Goal: Task Accomplishment & Management: Use online tool/utility

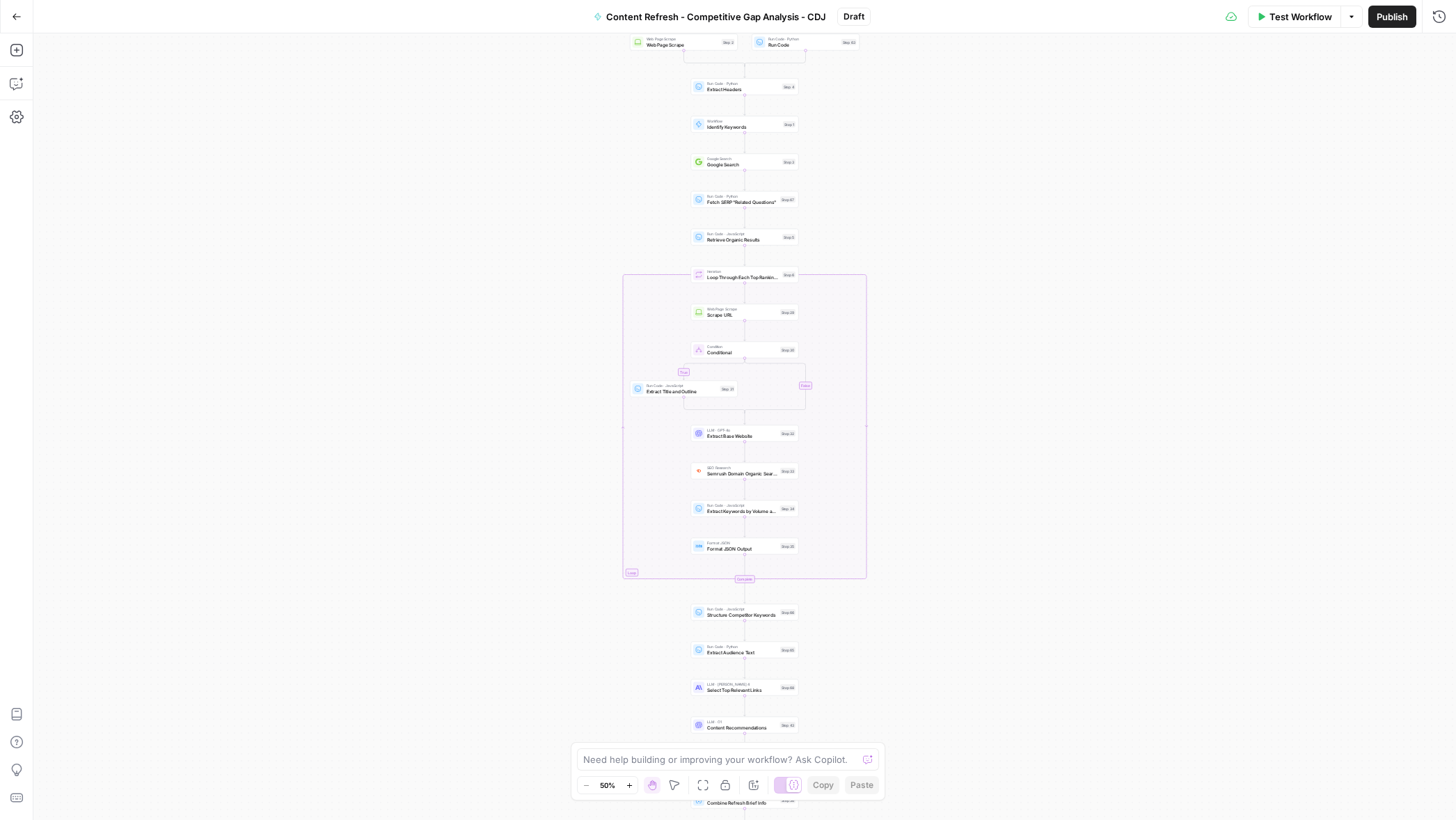
click at [13, 17] on icon "button" at bounding box center [16, 16] width 8 height 6
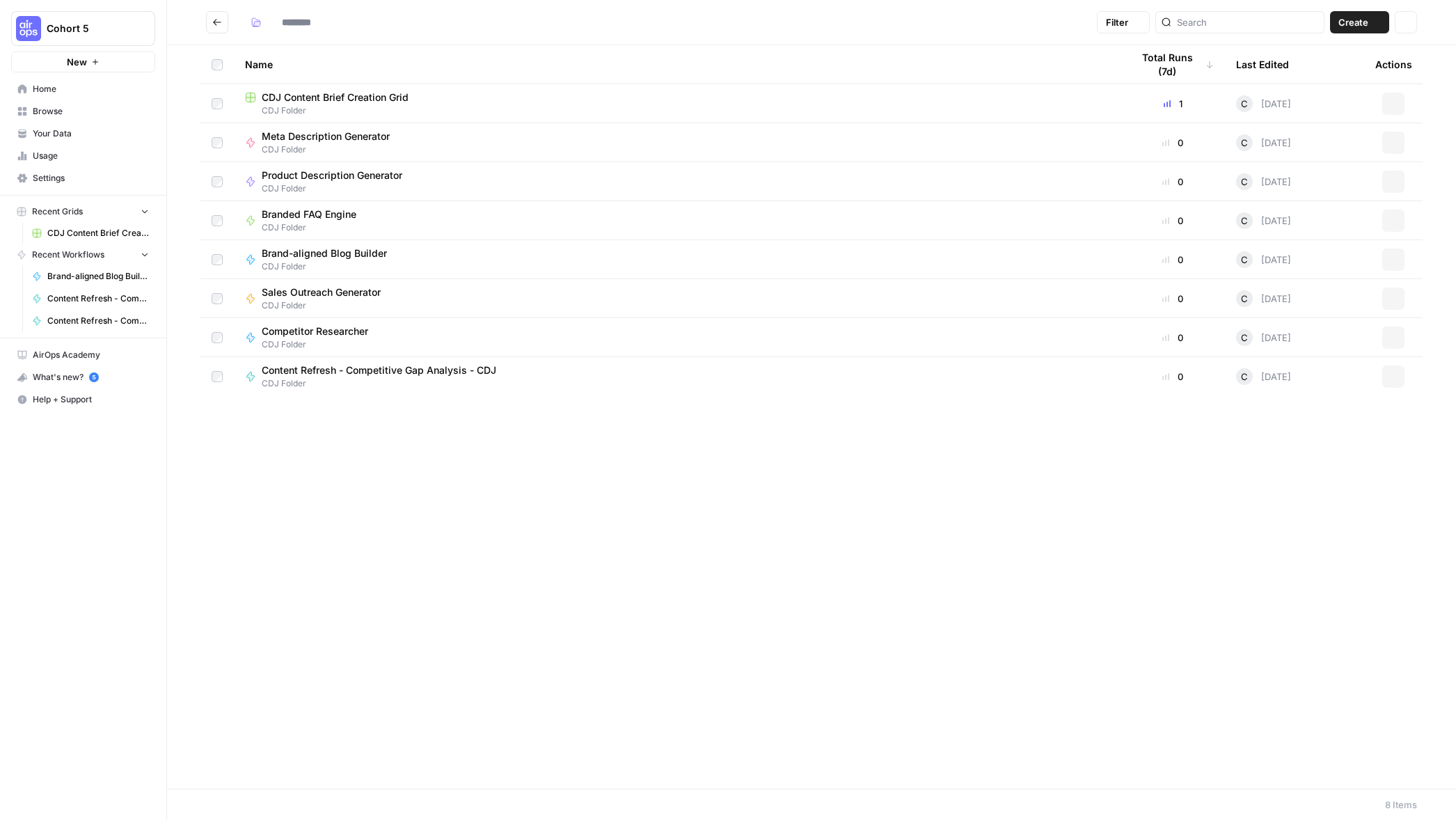
type input "**********"
click at [65, 32] on span "Cohort 5" at bounding box center [89, 28] width 84 height 14
click at [87, 129] on span "[PERSON_NAME]'s Workspace" at bounding box center [134, 126] width 184 height 14
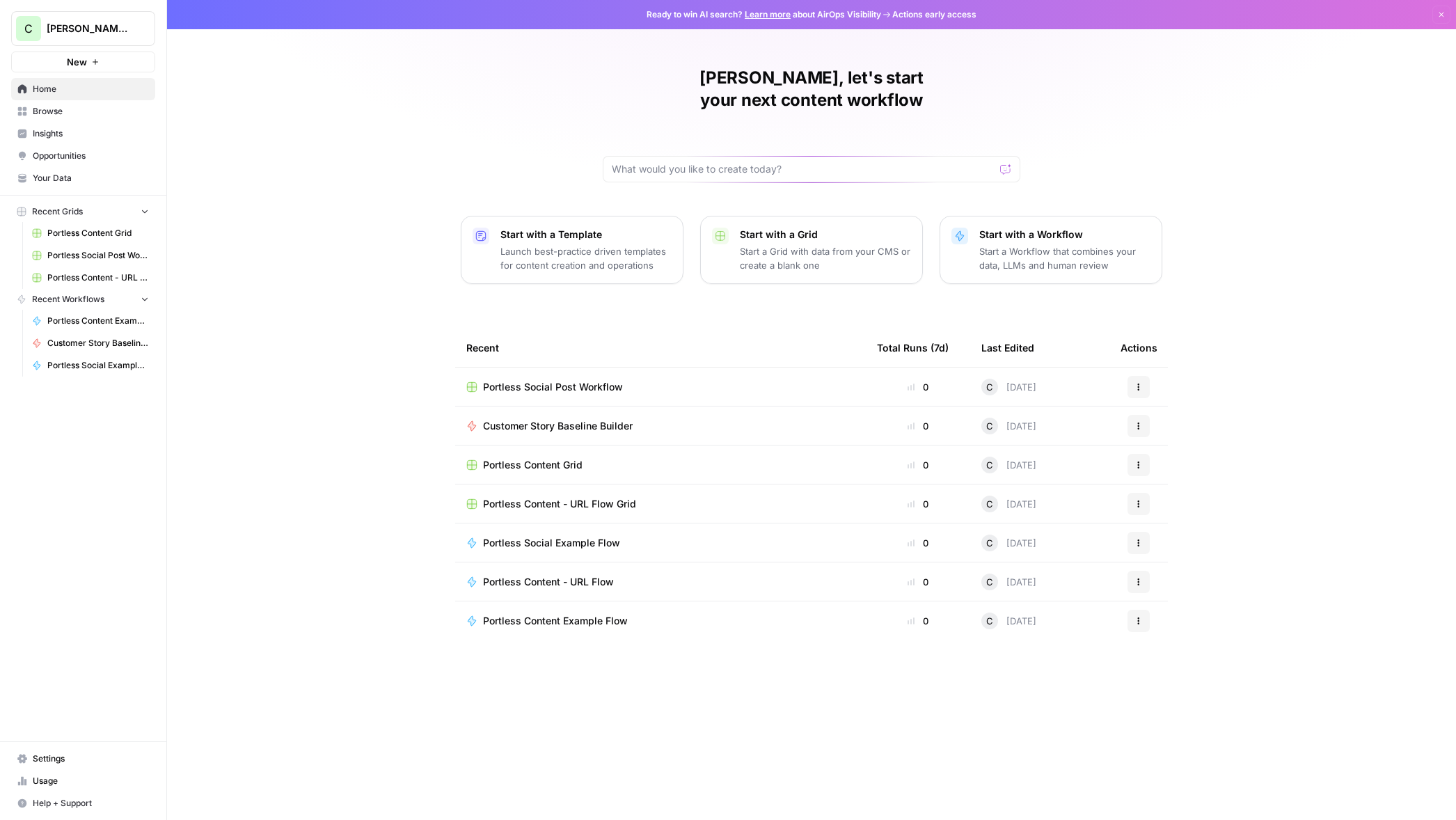
click at [542, 380] on span "Portless Social Post Workflow" at bounding box center [553, 387] width 140 height 14
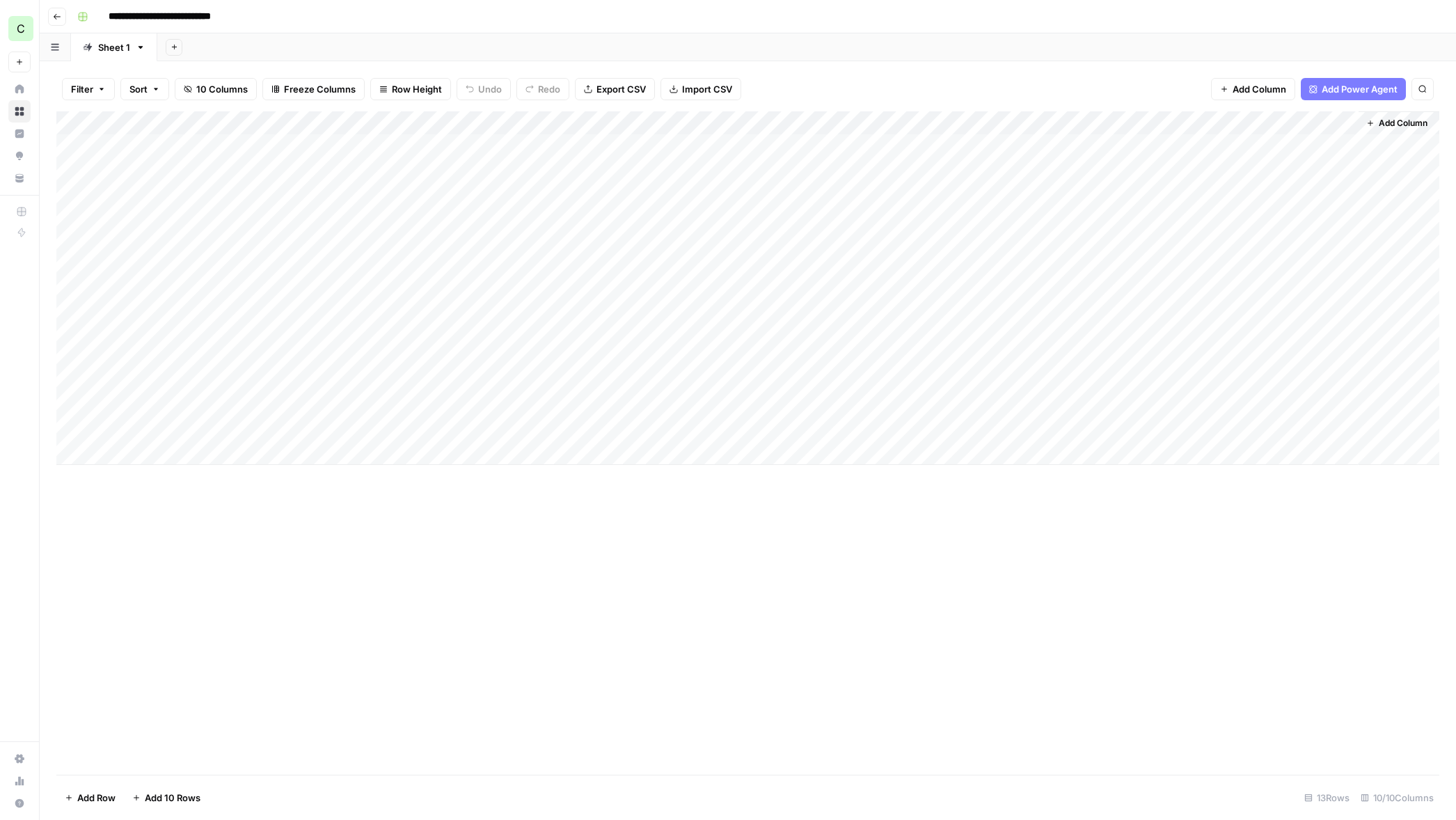
click at [286, 426] on div "Add Column" at bounding box center [748, 288] width 1383 height 354
click at [279, 428] on div "Add Column" at bounding box center [748, 288] width 1383 height 354
paste textarea "**********"
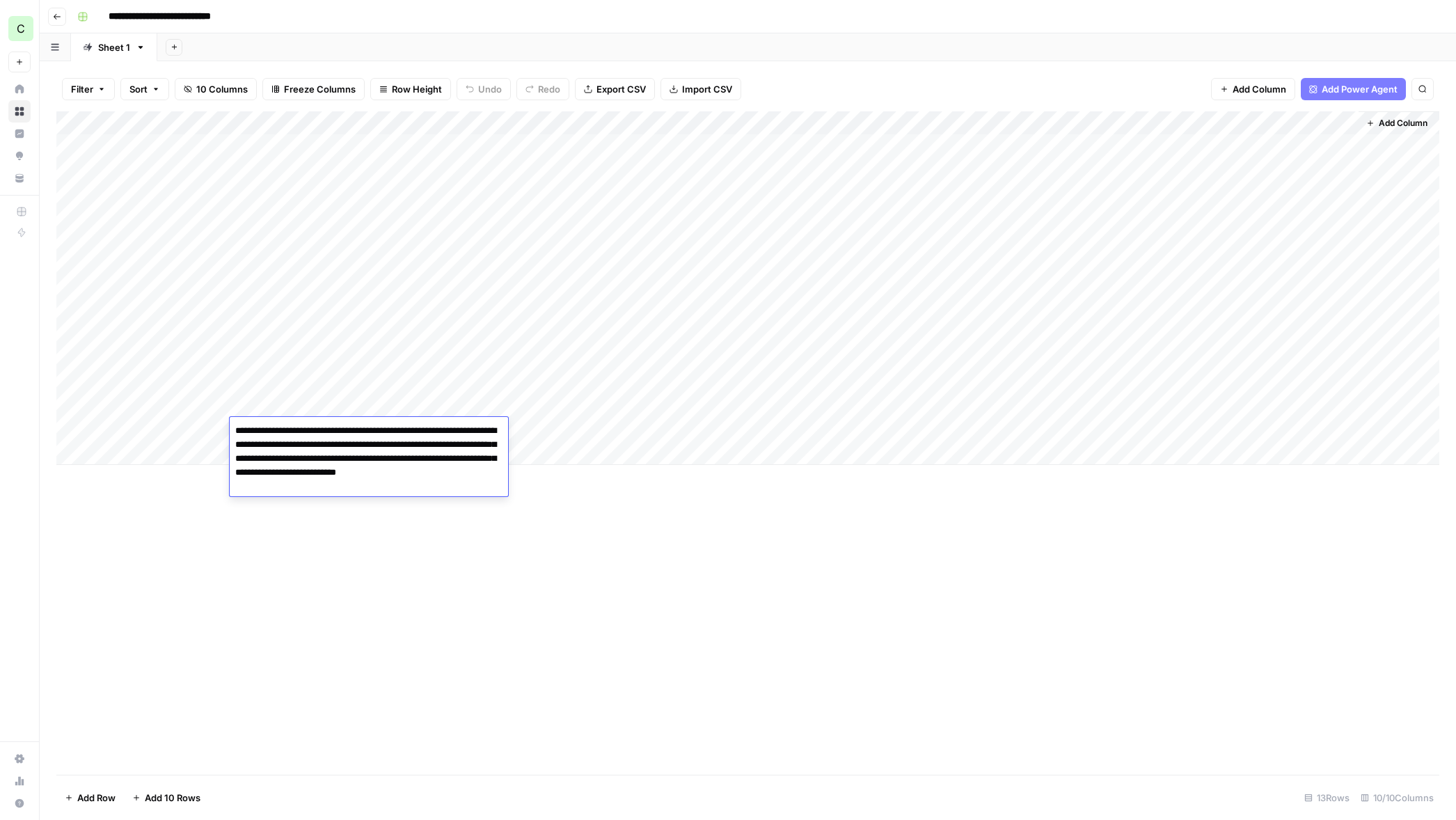
type textarea "**********"
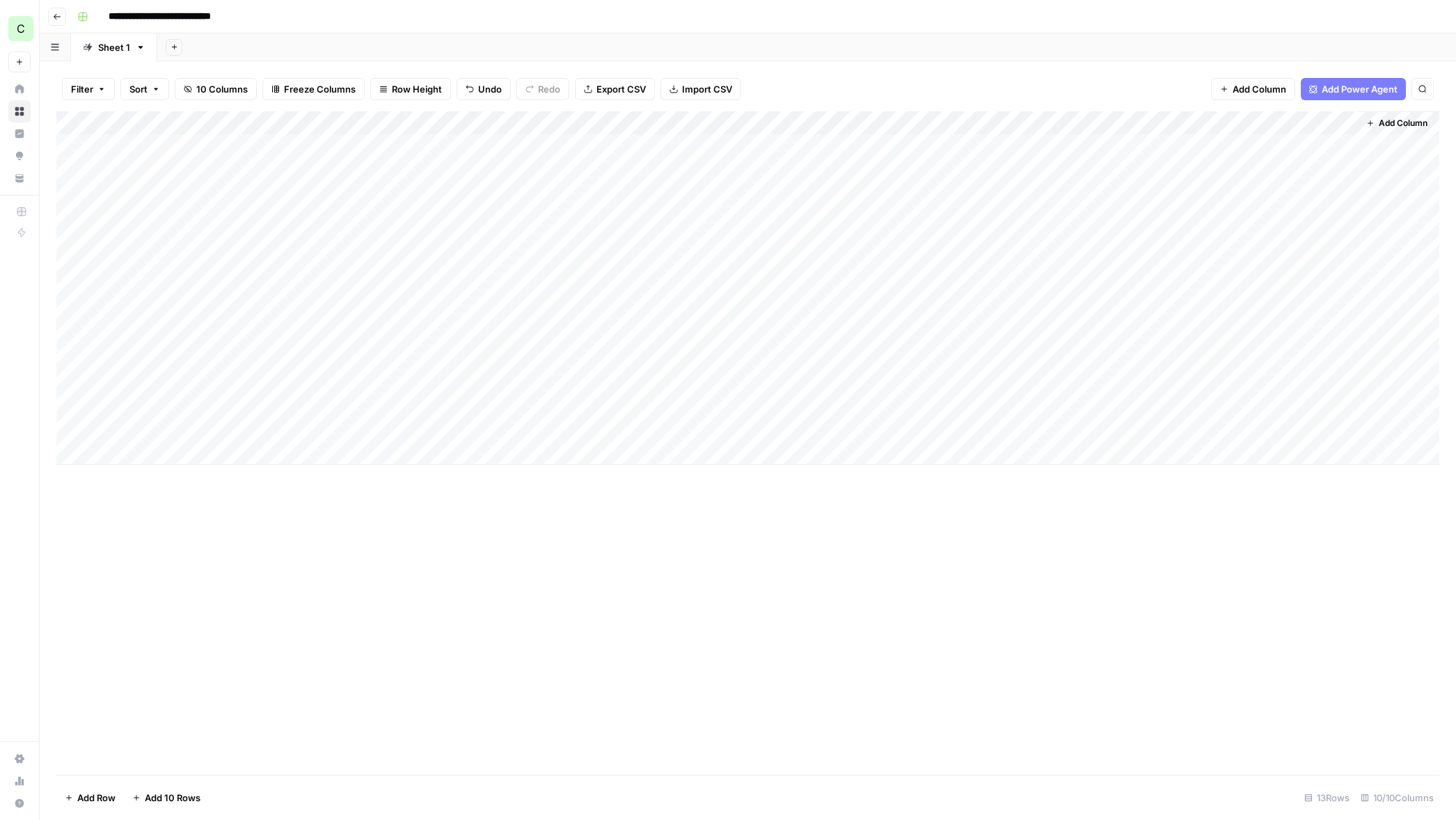
drag, startPoint x: 612, startPoint y: 534, endPoint x: 481, endPoint y: 498, distance: 135.9
click at [610, 533] on div "Add Column" at bounding box center [748, 443] width 1383 height 663
click at [430, 430] on div "Add Column" at bounding box center [748, 288] width 1383 height 354
click at [429, 430] on div "Add Column" at bounding box center [748, 288] width 1383 height 354
type textarea "**********"
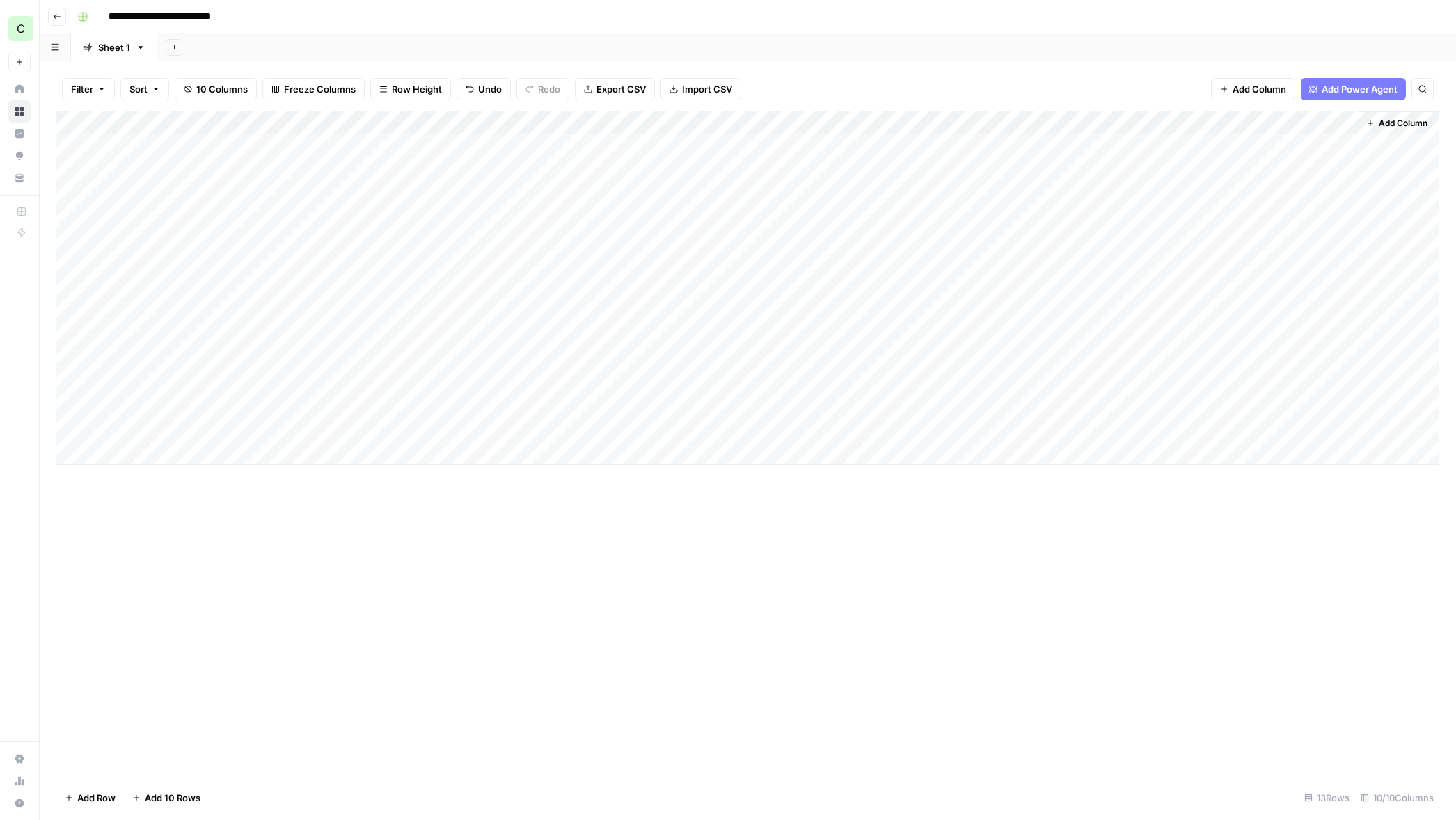
drag, startPoint x: 558, startPoint y: 539, endPoint x: 570, endPoint y: 457, distance: 82.9
click at [558, 539] on div "Add Column" at bounding box center [748, 443] width 1383 height 663
click at [567, 426] on div "Add Column" at bounding box center [748, 288] width 1383 height 354
click at [566, 426] on div "Add Column" at bounding box center [748, 288] width 1383 height 354
type textarea "**********"
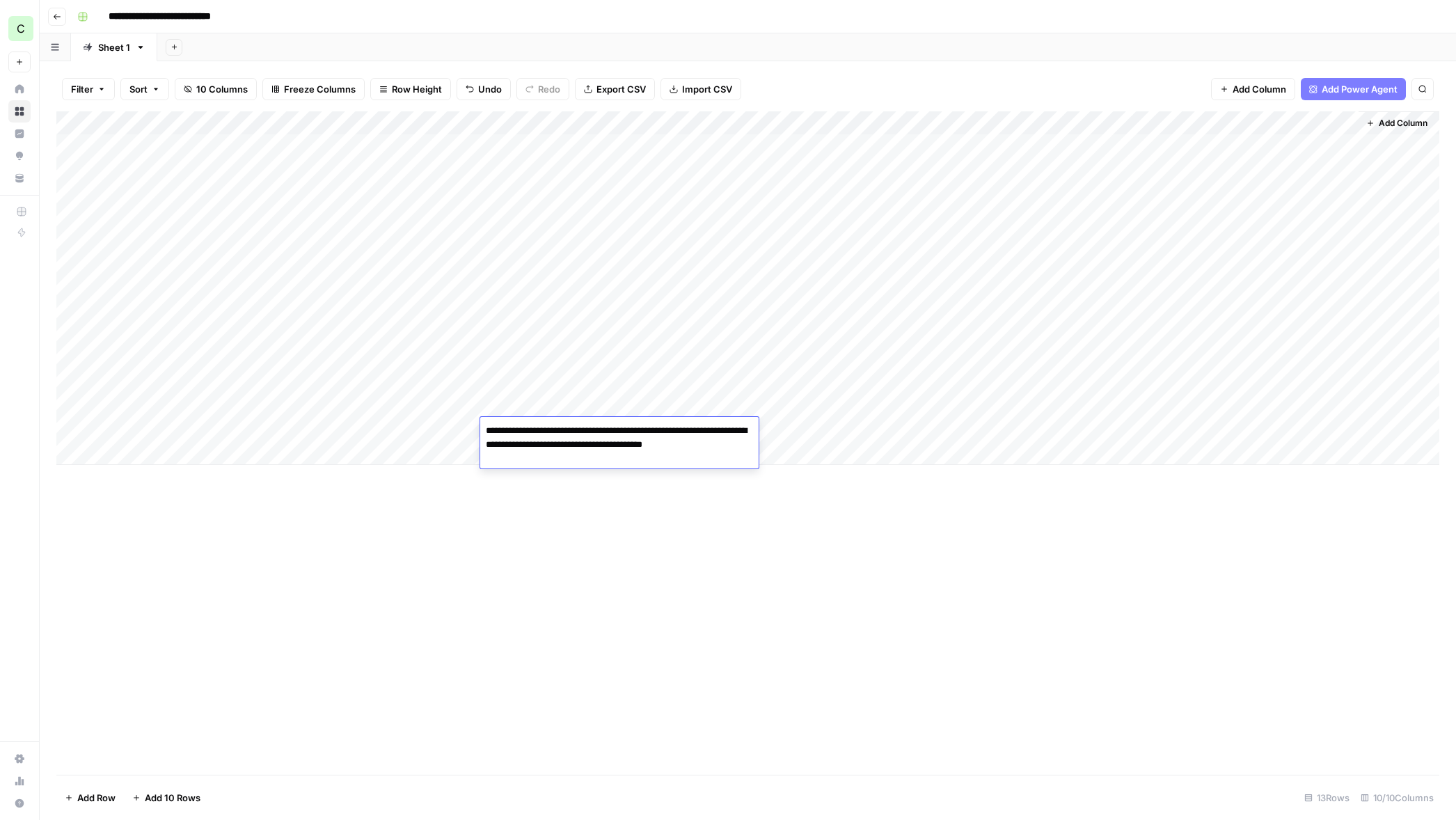
click at [583, 515] on div "Add Column" at bounding box center [748, 443] width 1383 height 663
click at [790, 431] on div "Add Column" at bounding box center [748, 288] width 1383 height 354
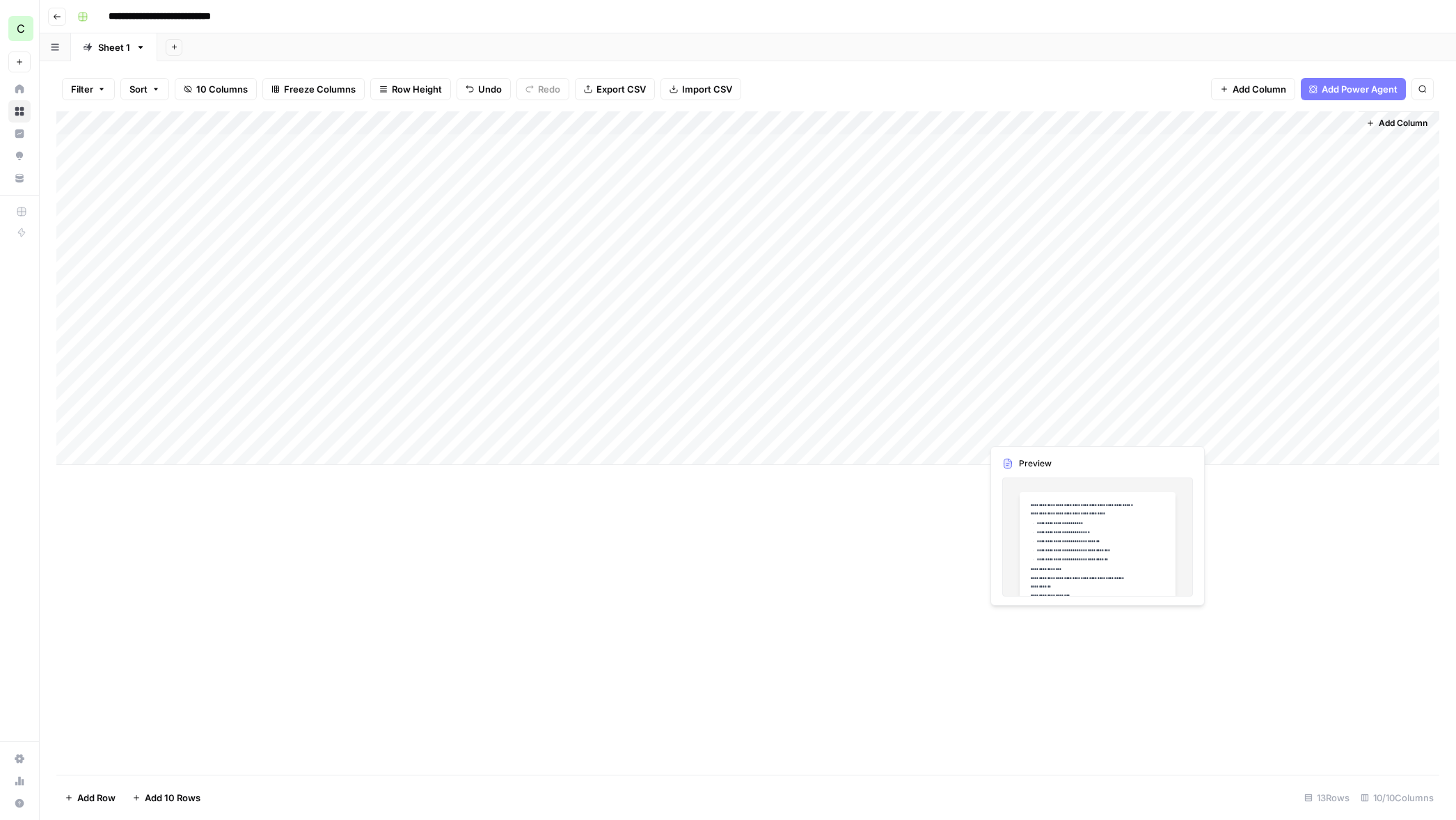
click at [1037, 429] on div "Add Column" at bounding box center [748, 288] width 1383 height 354
click at [1091, 427] on div "Add Column" at bounding box center [748, 288] width 1383 height 354
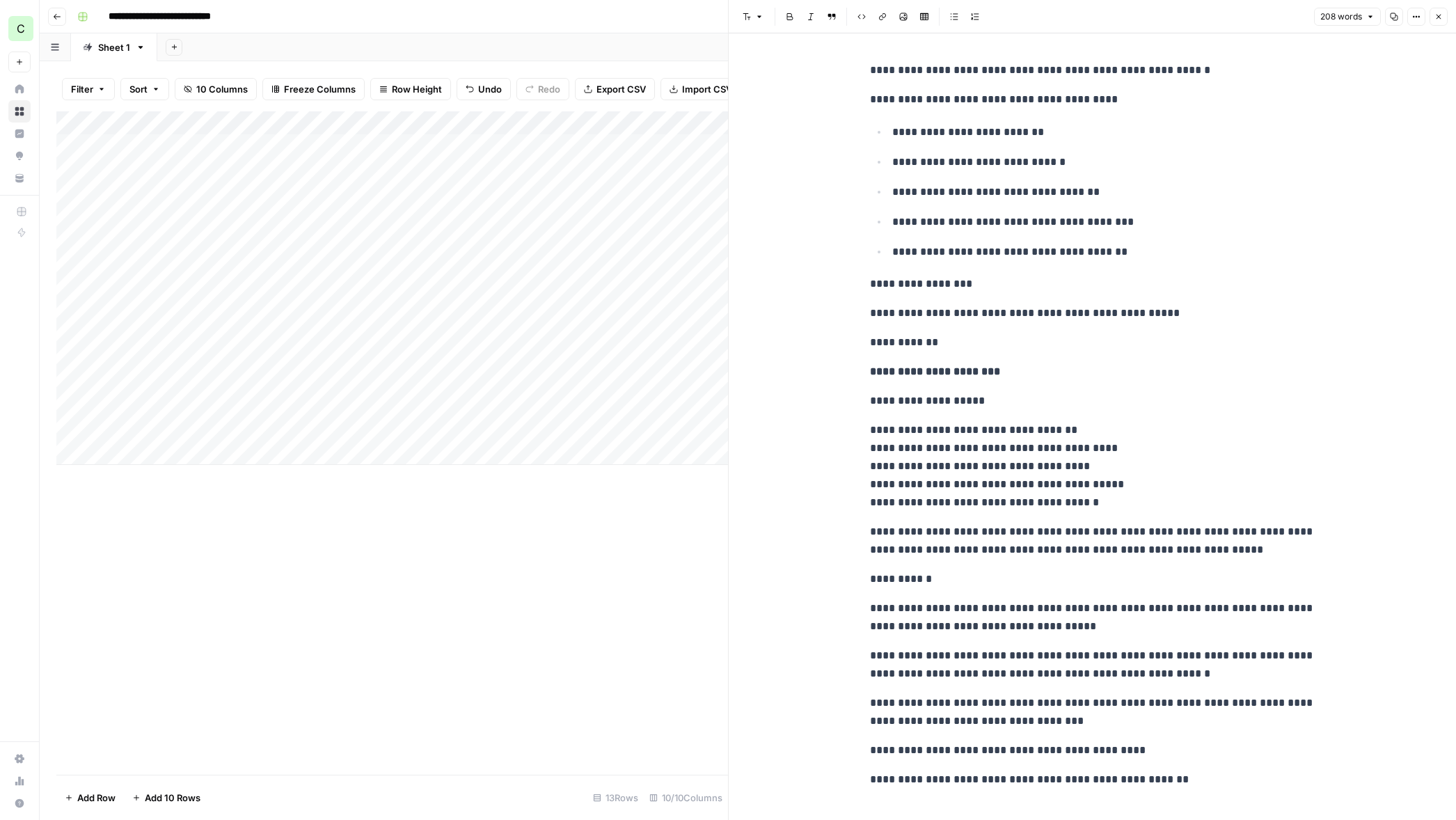
click at [1439, 21] on button "Close" at bounding box center [1439, 17] width 18 height 18
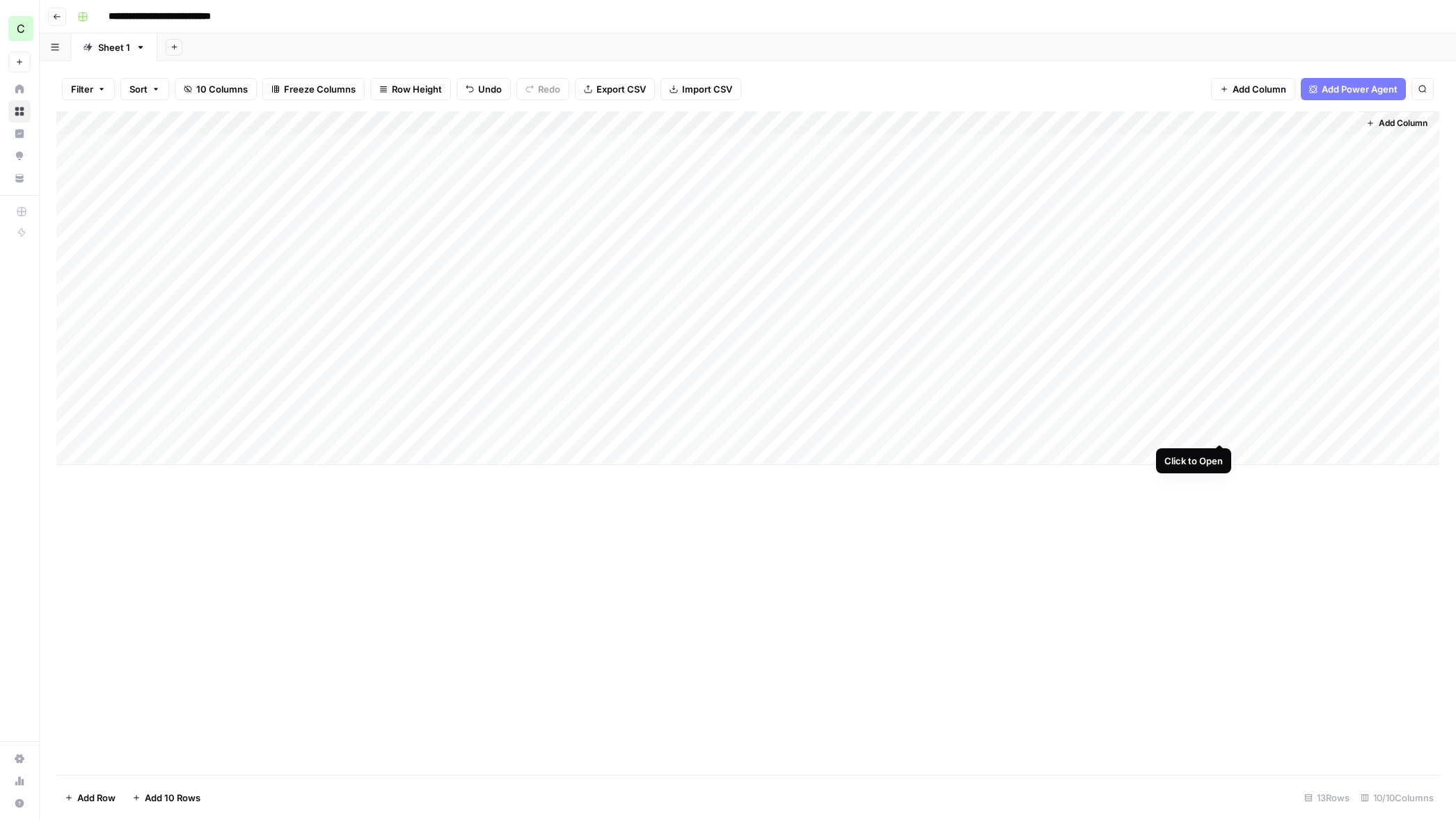
click at [1219, 431] on div "Add Column" at bounding box center [748, 288] width 1383 height 354
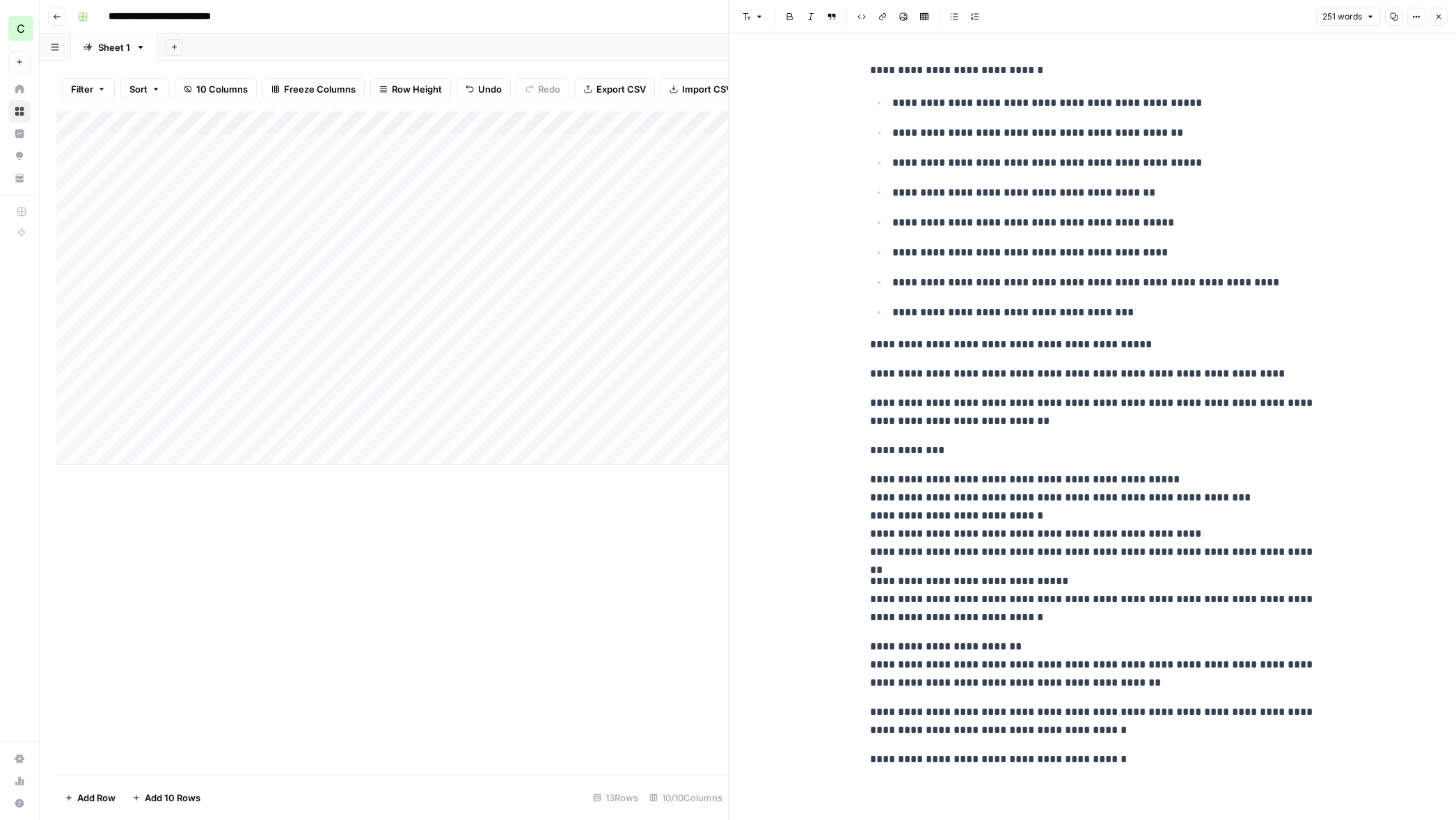
click at [1432, 17] on button "Close" at bounding box center [1439, 17] width 18 height 18
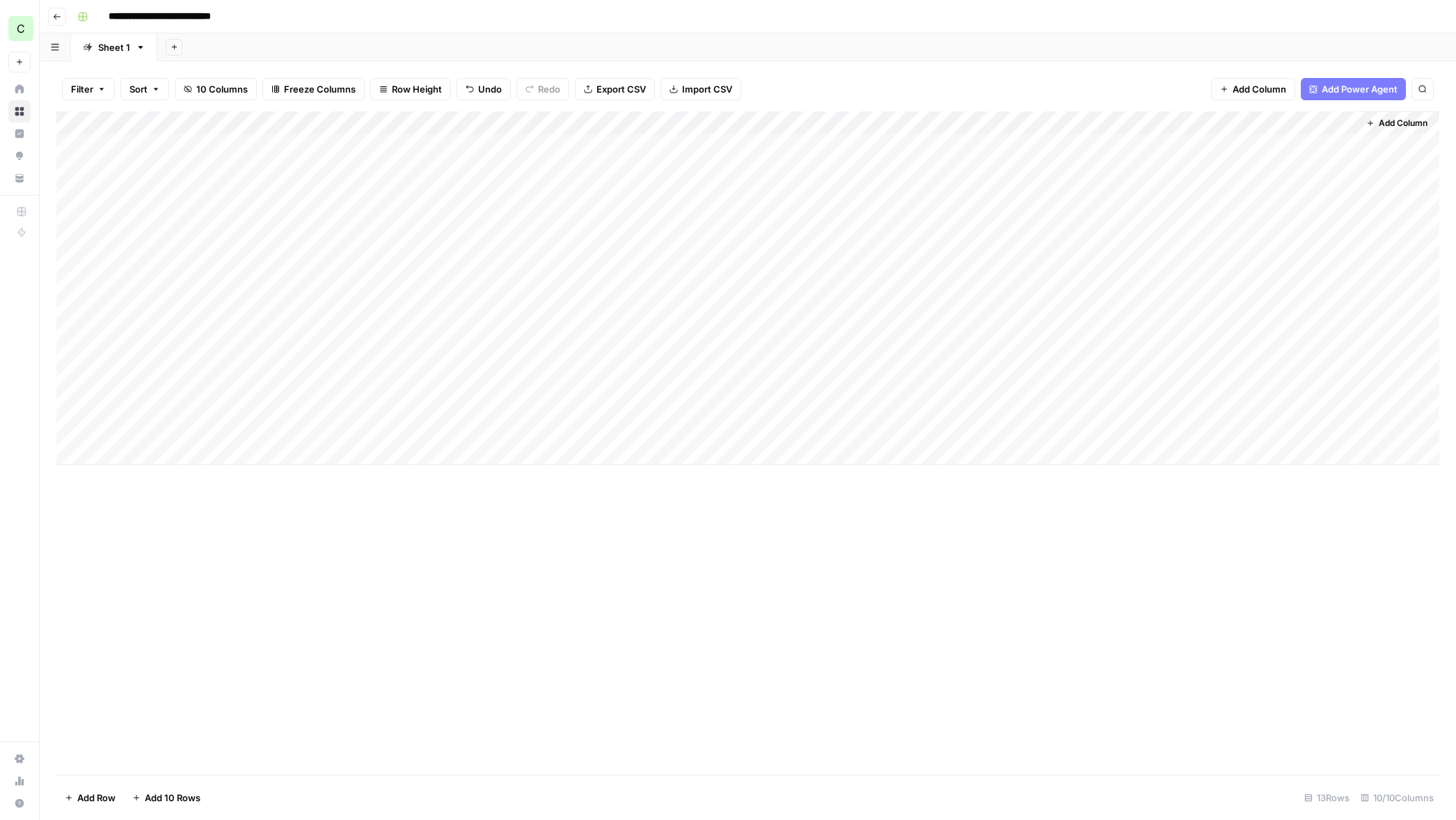
click at [1349, 429] on div "Add Column" at bounding box center [748, 288] width 1383 height 354
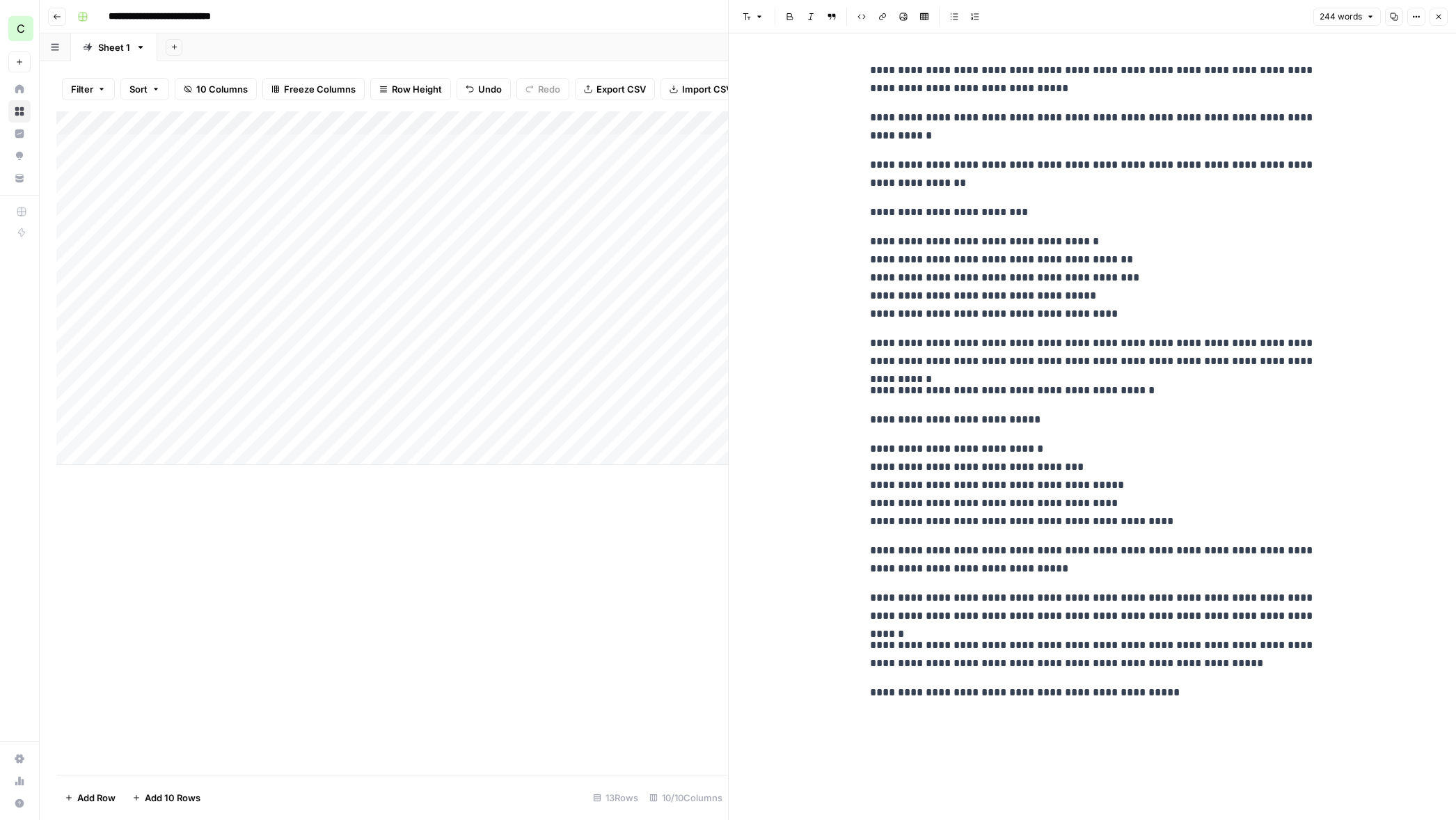
click at [1441, 19] on icon "button" at bounding box center [1438, 16] width 8 height 8
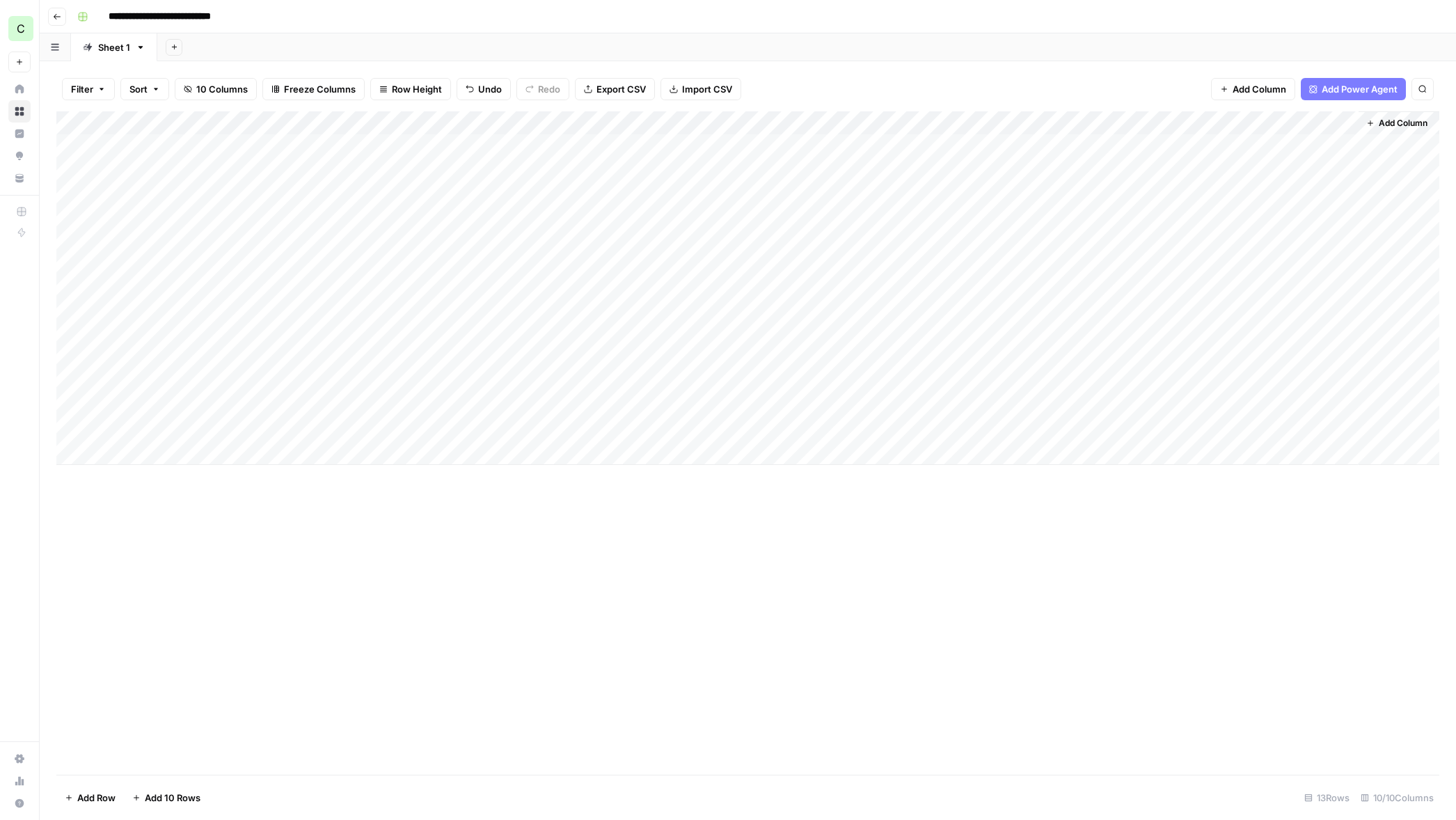
click at [1097, 431] on div "Add Column" at bounding box center [748, 288] width 1383 height 354
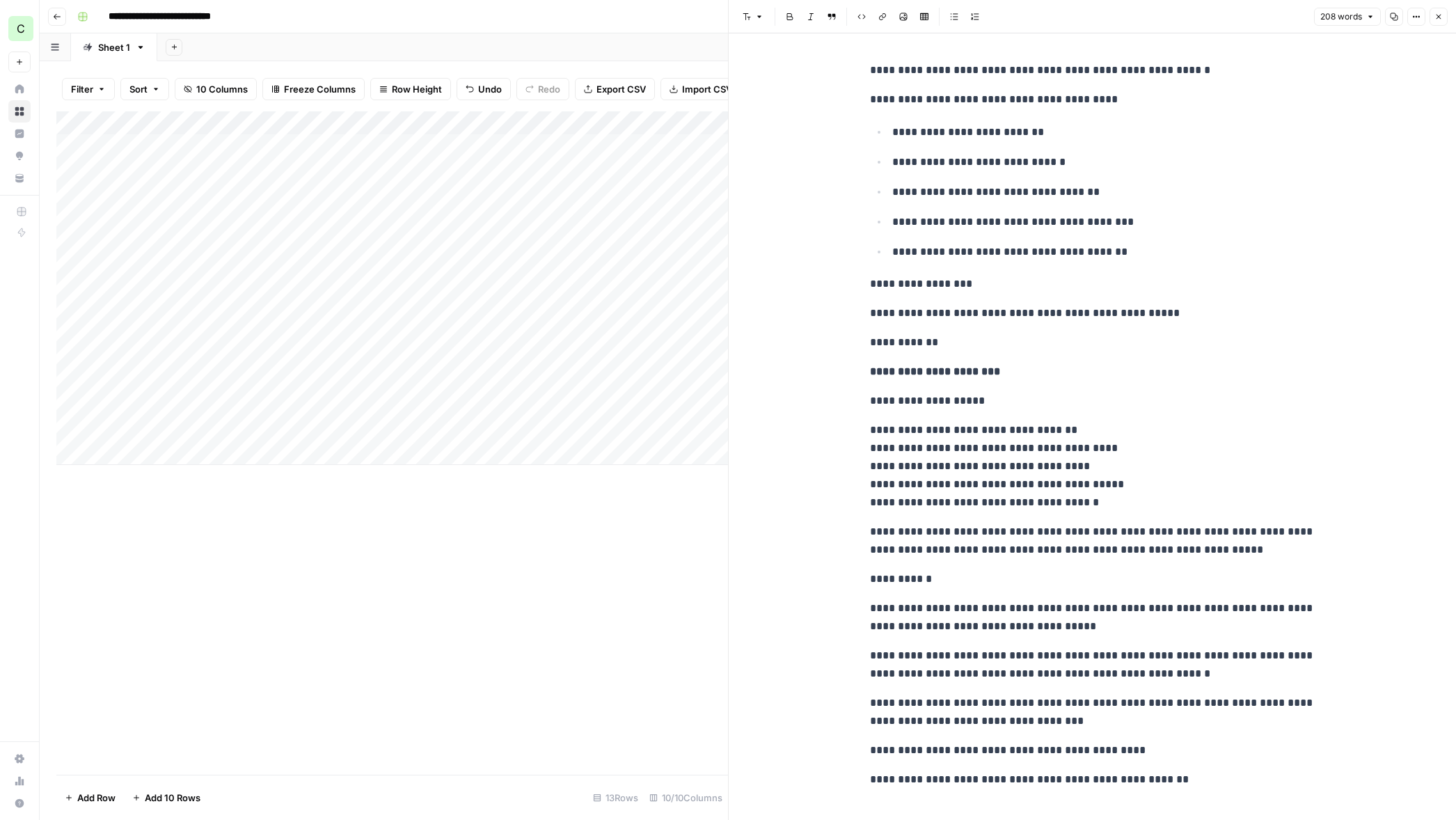
click at [1442, 17] on span "Close" at bounding box center [1442, 17] width 1 height 1
